Goal: Information Seeking & Learning: Check status

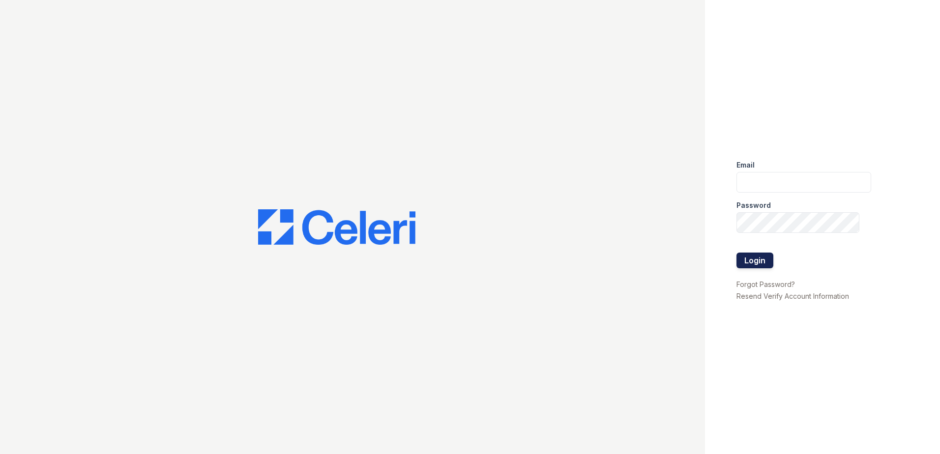
type input "zreyes@trinity-pm.com"
click at [768, 265] on button "Login" at bounding box center [755, 261] width 37 height 16
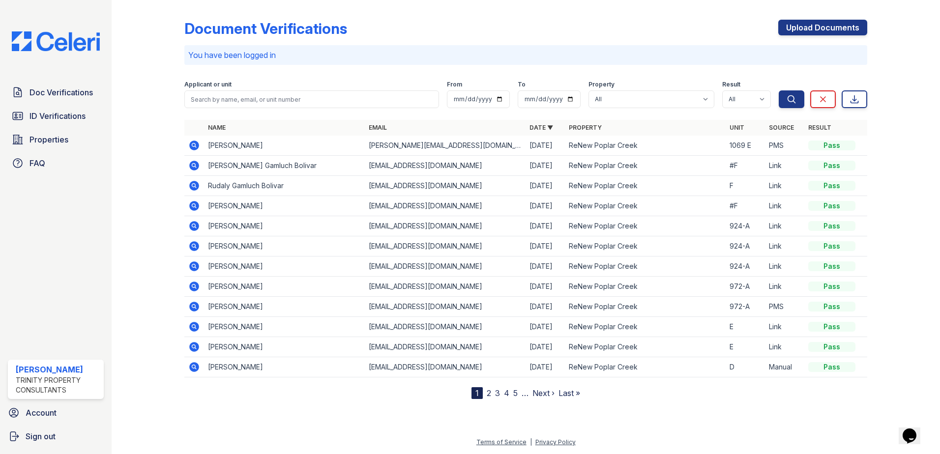
click at [45, 104] on div "Doc Verifications ID Verifications Properties FAQ" at bounding box center [56, 128] width 104 height 91
click at [42, 112] on span "ID Verifications" at bounding box center [58, 116] width 56 height 12
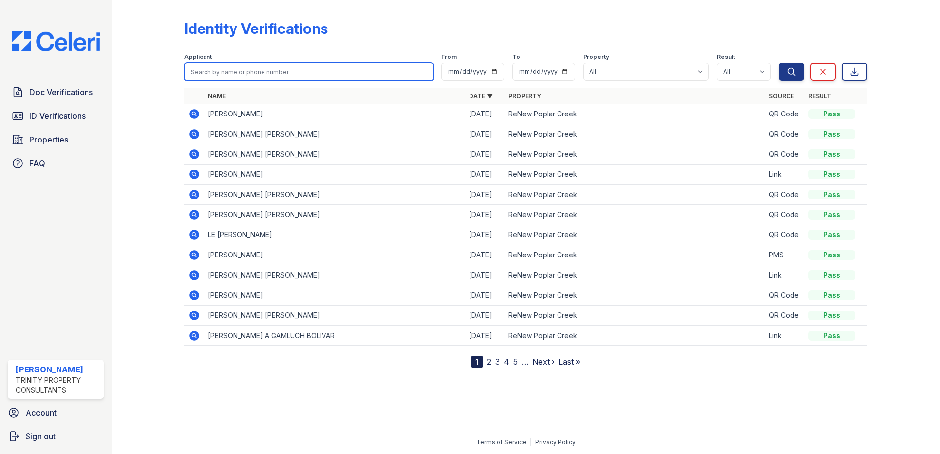
click at [280, 72] on input "search" at bounding box center [308, 72] width 249 height 18
type input "[PERSON_NAME]"
click at [779, 63] on button "Search" at bounding box center [792, 72] width 26 height 18
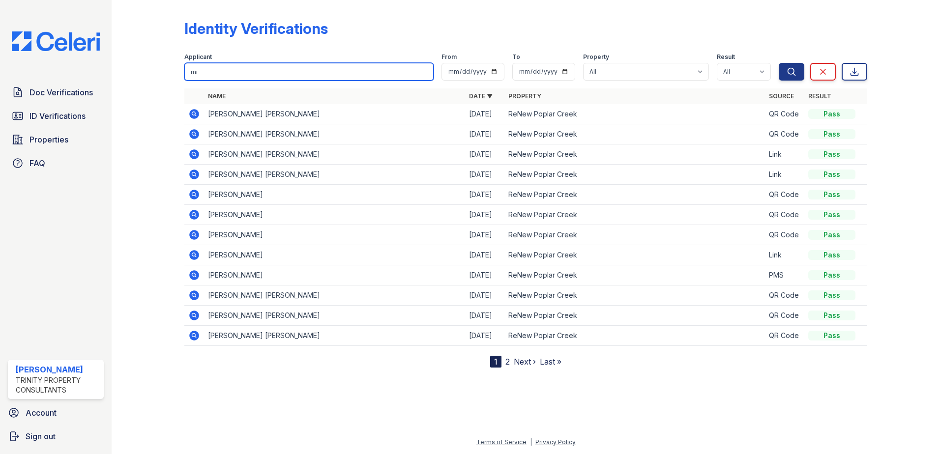
type input "m"
click at [218, 78] on input "search" at bounding box center [308, 72] width 249 height 18
type input "[PERSON_NAME]"
click at [779, 63] on button "Search" at bounding box center [792, 72] width 26 height 18
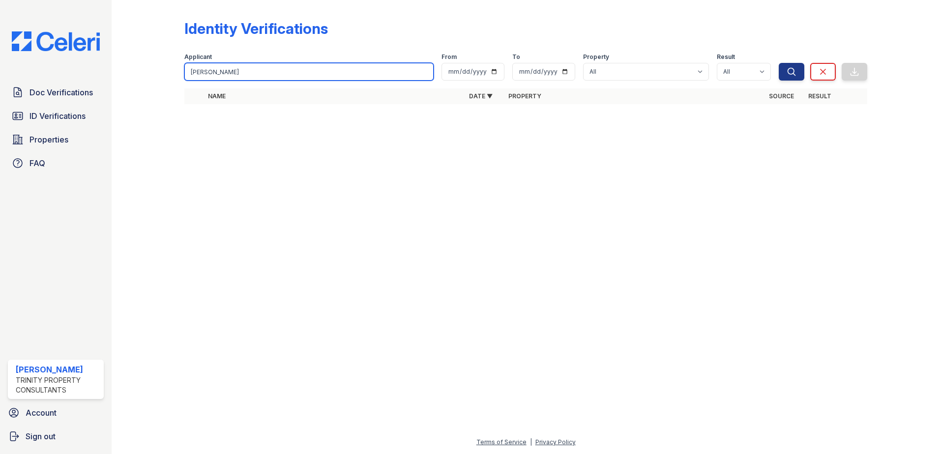
drag, startPoint x: 195, startPoint y: 75, endPoint x: 165, endPoint y: 74, distance: 30.5
click at [165, 74] on div "Identity Verifications Filter Applicant clinton From To Property All ReNew Popl…" at bounding box center [525, 65] width 797 height 130
type input "[PERSON_NAME]"
click at [779, 63] on button "Search" at bounding box center [792, 72] width 26 height 18
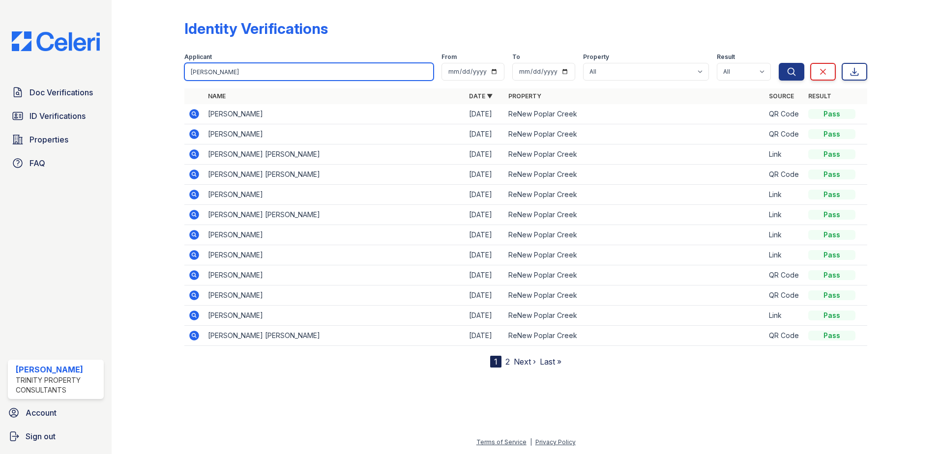
drag, startPoint x: 243, startPoint y: 75, endPoint x: 150, endPoint y: 72, distance: 94.0
click at [150, 72] on div "Identity Verifications Filter Applicant [PERSON_NAME] From To Property All ReNe…" at bounding box center [525, 192] width 797 height 384
type input "[PERSON_NAME]"
click at [779, 63] on button "Search" at bounding box center [792, 72] width 26 height 18
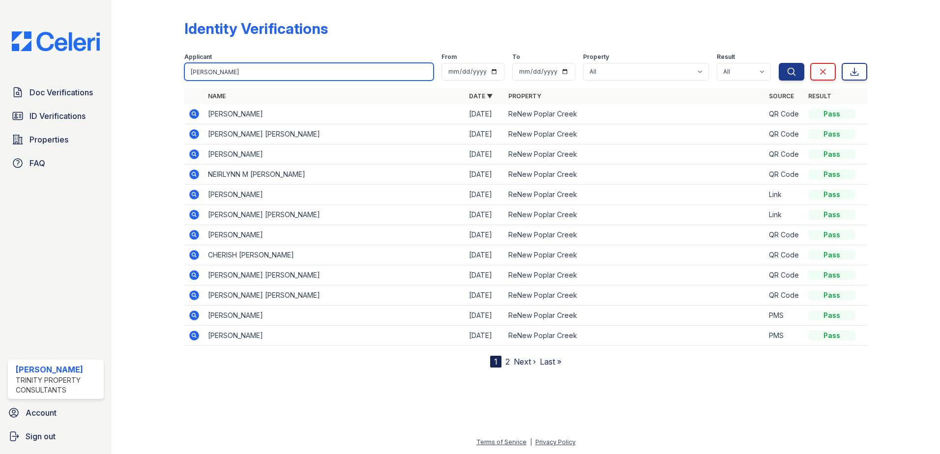
drag, startPoint x: 212, startPoint y: 72, endPoint x: 138, endPoint y: 67, distance: 73.9
click at [137, 67] on div "Identity Verifications Filter Applicant [PERSON_NAME] From To Property All ReNe…" at bounding box center [525, 192] width 797 height 384
type input "faith"
click at [779, 63] on button "Search" at bounding box center [792, 72] width 26 height 18
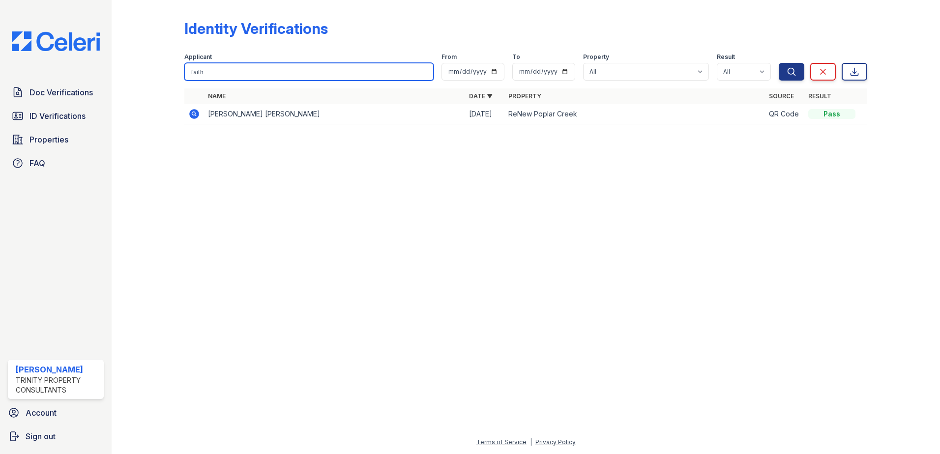
drag, startPoint x: 221, startPoint y: 74, endPoint x: 175, endPoint y: 72, distance: 46.3
click at [175, 72] on div "Identity Verifications Filter Applicant faith From To Property All ReNew Poplar…" at bounding box center [525, 75] width 797 height 150
click at [219, 77] on input "search" at bounding box center [308, 72] width 249 height 18
type input "[PERSON_NAME]"
click at [779, 63] on button "Search" at bounding box center [792, 72] width 26 height 18
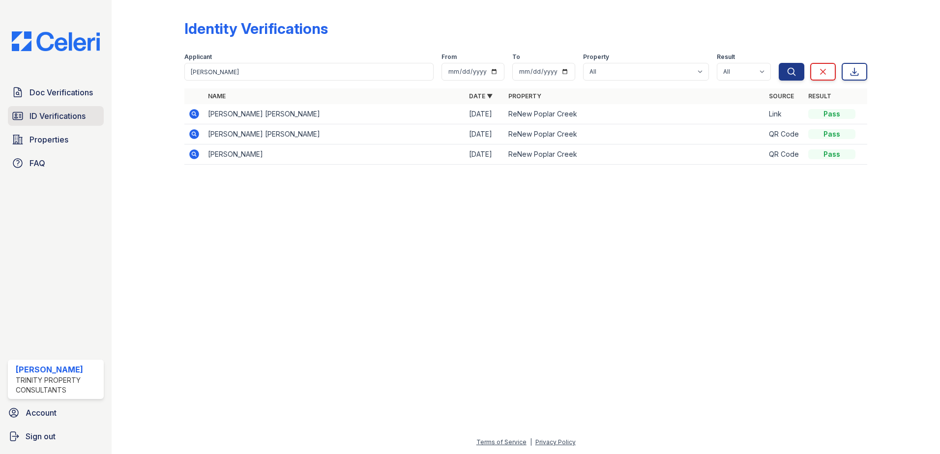
click at [68, 116] on span "ID Verifications" at bounding box center [58, 116] width 56 height 12
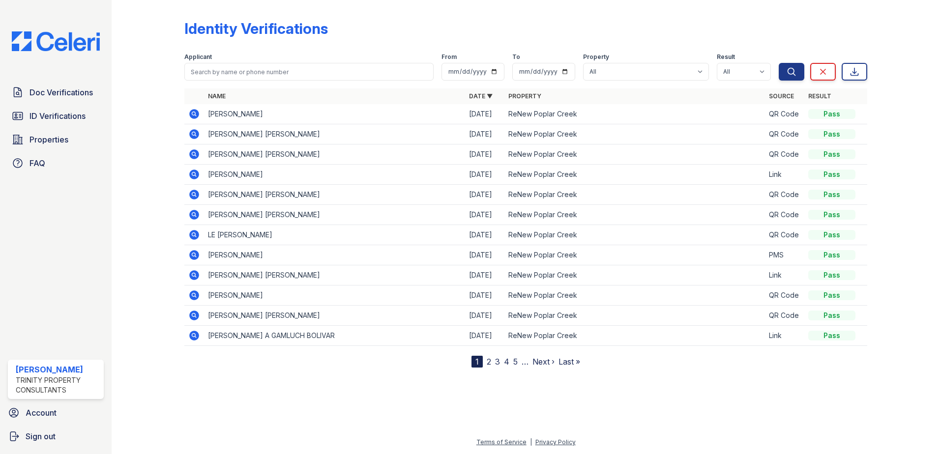
click at [68, 116] on span "ID Verifications" at bounding box center [58, 116] width 56 height 12
click at [70, 117] on span "ID Verifications" at bounding box center [58, 116] width 56 height 12
click at [69, 111] on span "ID Verifications" at bounding box center [58, 116] width 56 height 12
click at [59, 114] on span "ID Verifications" at bounding box center [58, 116] width 56 height 12
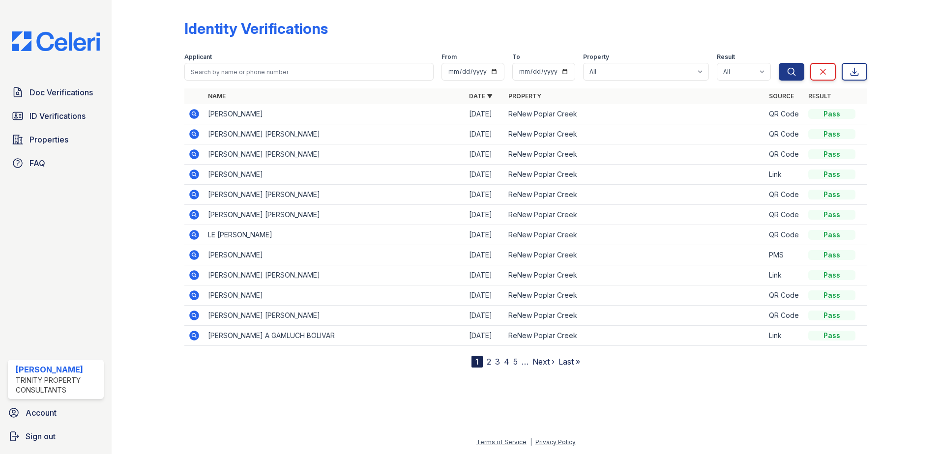
click at [59, 114] on span "ID Verifications" at bounding box center [58, 116] width 56 height 12
click at [42, 113] on span "ID Verifications" at bounding box center [58, 116] width 56 height 12
click at [37, 114] on span "ID Verifications" at bounding box center [58, 116] width 56 height 12
